Goal: Check status: Check status

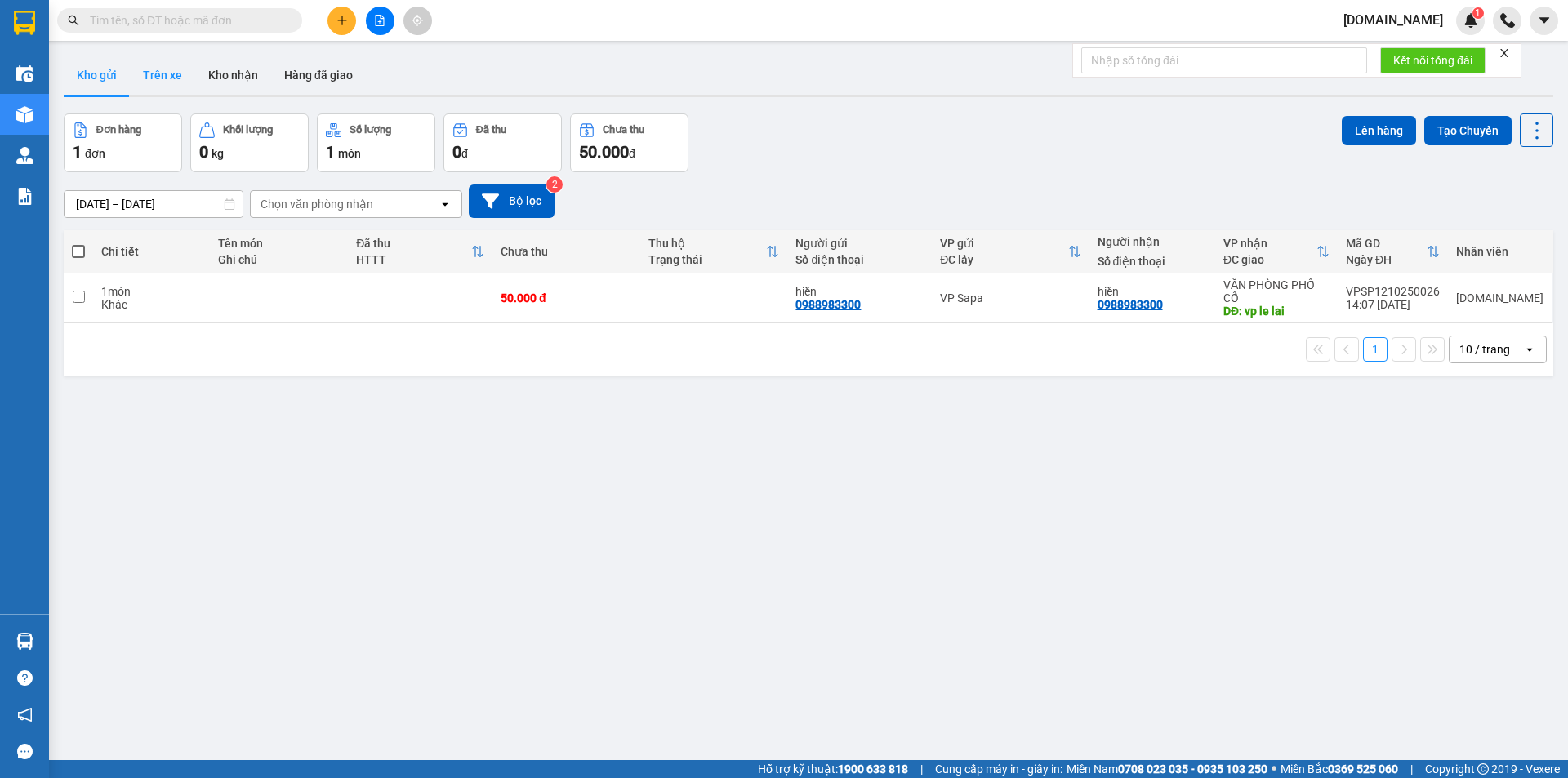
click at [161, 89] on button "Trên xe" at bounding box center [162, 75] width 65 height 39
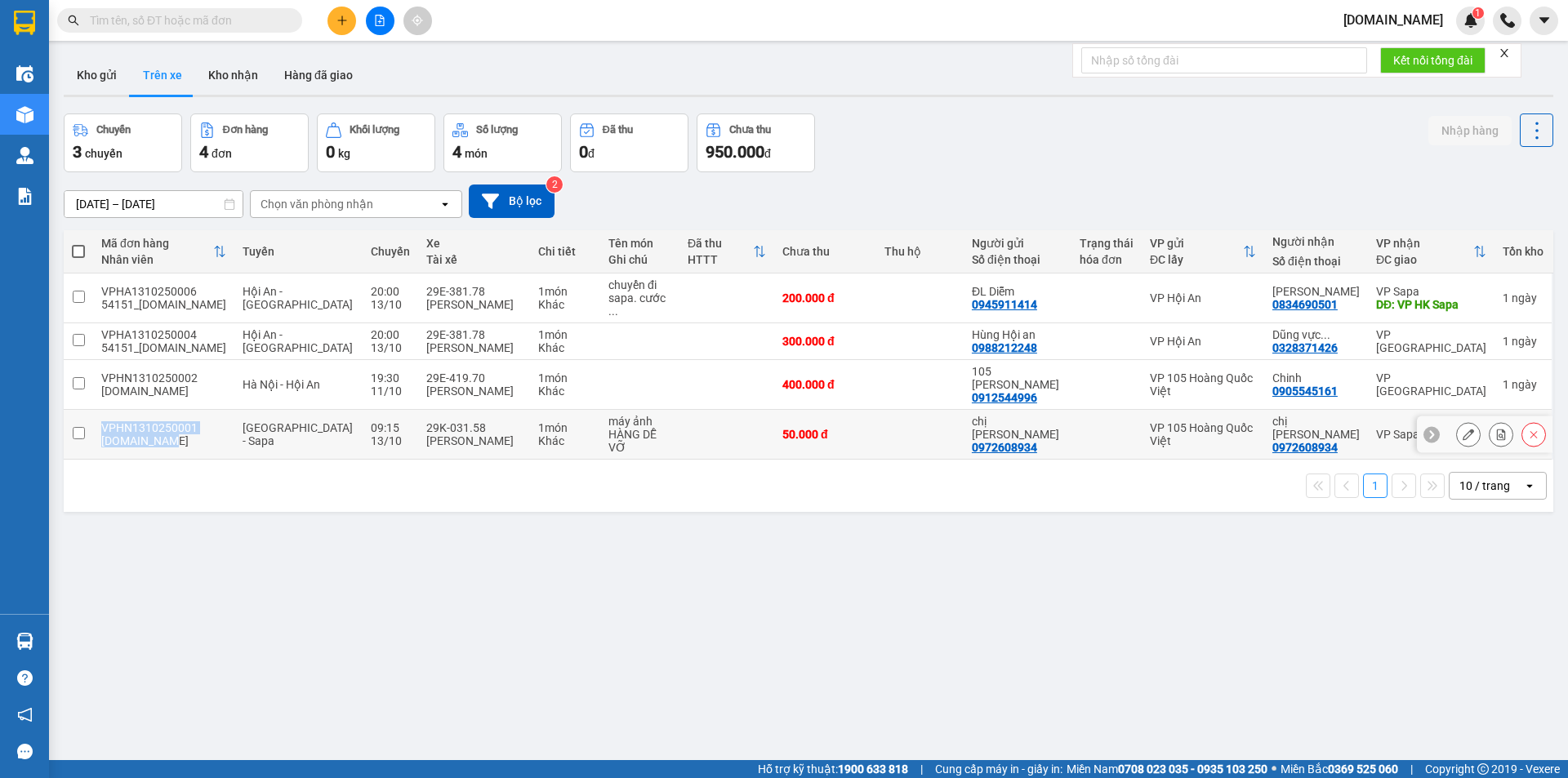
drag, startPoint x: 105, startPoint y: 397, endPoint x: 168, endPoint y: 419, distance: 66.7
click at [168, 419] on td "VPHN1310250001 [DOMAIN_NAME]" at bounding box center [164, 435] width 142 height 50
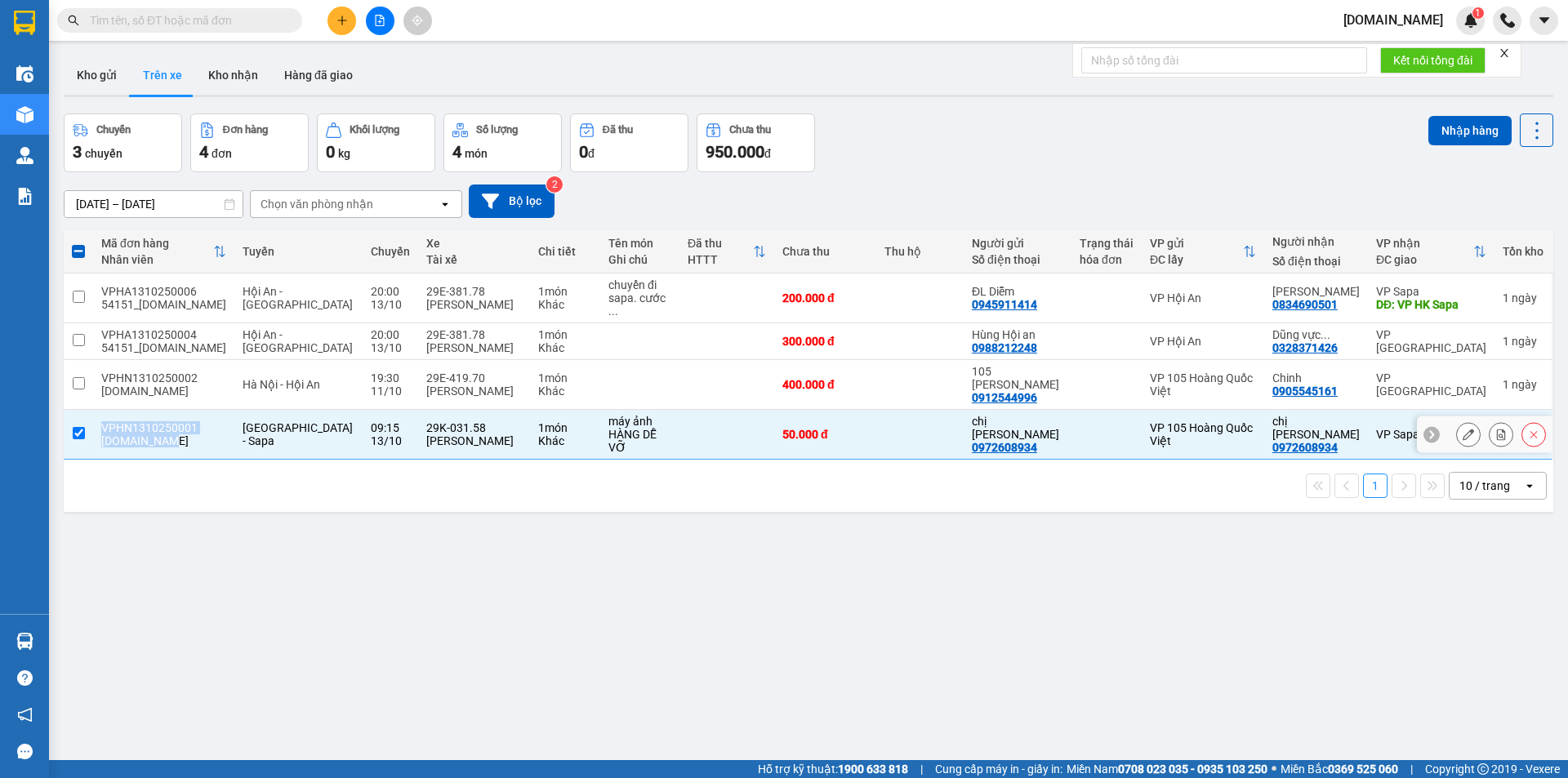
drag, startPoint x: 154, startPoint y: 419, endPoint x: 198, endPoint y: 407, distance: 45.6
click at [198, 422] on div "VPHN1310250001" at bounding box center [163, 428] width 125 height 13
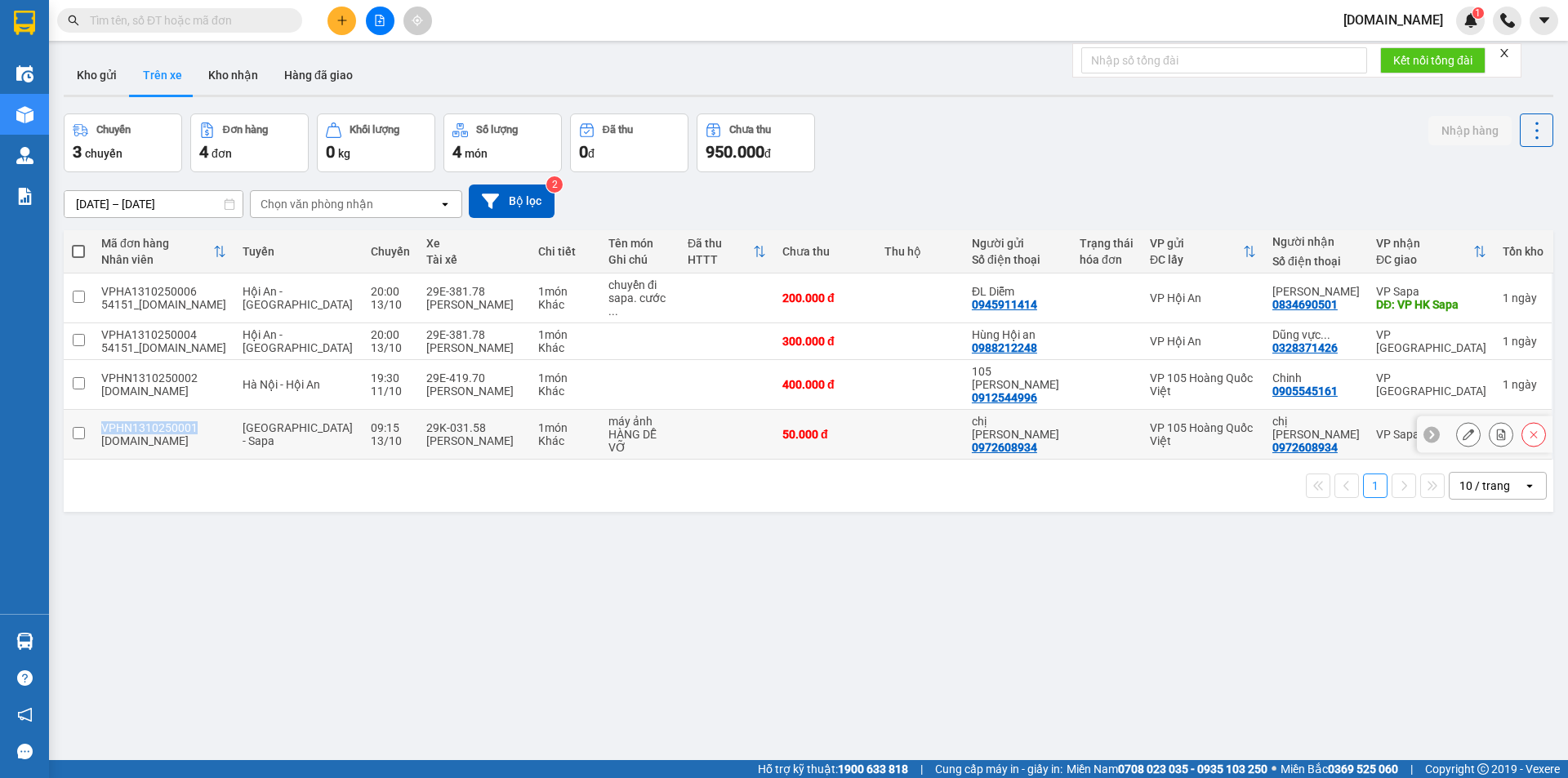
drag, startPoint x: 97, startPoint y: 404, endPoint x: 192, endPoint y: 408, distance: 95.1
click at [192, 410] on td "VPHN1310250001 [DOMAIN_NAME]" at bounding box center [164, 435] width 142 height 50
checkbox input "true"
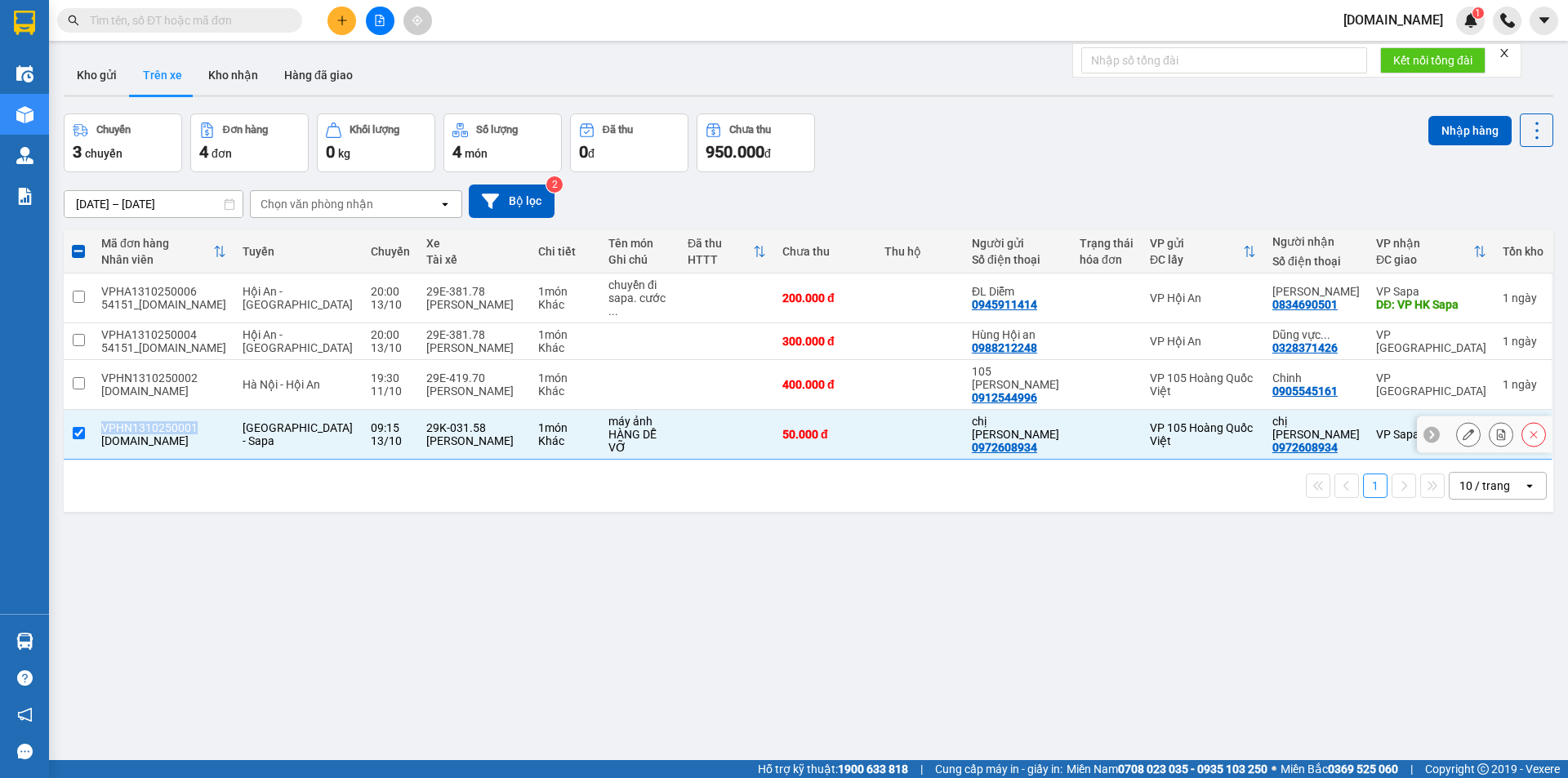
copy div "VPHN1310250001"
